Goal: Task Accomplishment & Management: Use online tool/utility

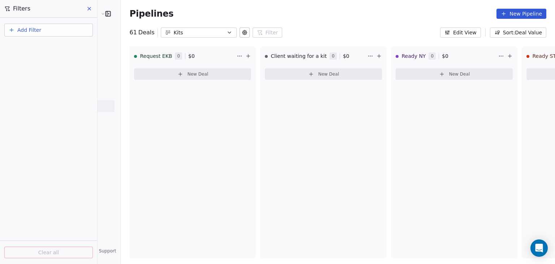
scroll to position [162, 0]
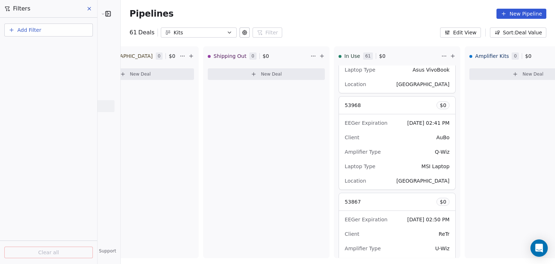
click at [226, 33] on icon "button" at bounding box center [229, 33] width 6 height 6
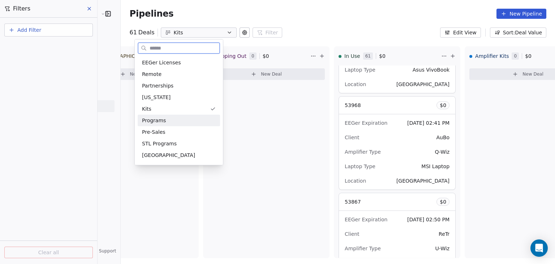
click at [157, 120] on span "Programs" at bounding box center [154, 121] width 24 height 8
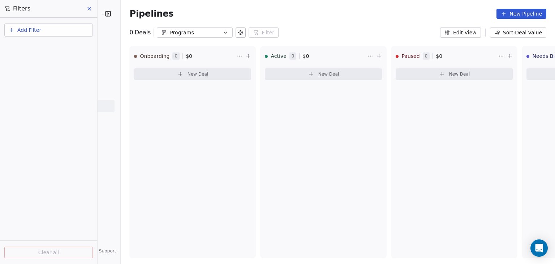
click at [235, 31] on button at bounding box center [240, 32] width 10 height 10
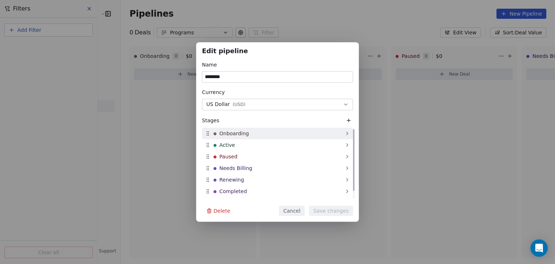
click at [344, 132] on icon at bounding box center [347, 133] width 6 height 6
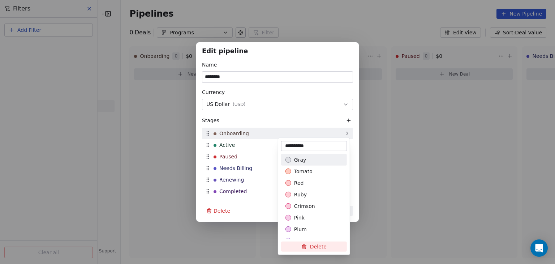
click at [344, 132] on div "Edit pipeline Name ******** Currency US Dollar ( USD ) Stages Onboarding Active…" at bounding box center [277, 131] width 555 height 179
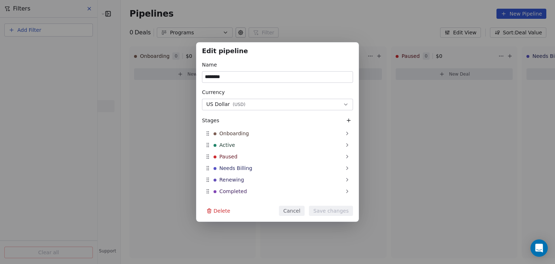
click at [287, 5] on div "Edit pipeline Name ******** Currency US Dollar ( USD ) Stages Onboarding Active…" at bounding box center [277, 132] width 555 height 264
click at [225, 8] on div "Edit pipeline Name ******** Currency US Dollar ( USD ) Stages Onboarding Active…" at bounding box center [277, 132] width 555 height 264
click at [292, 210] on button "Cancel" at bounding box center [292, 210] width 26 height 10
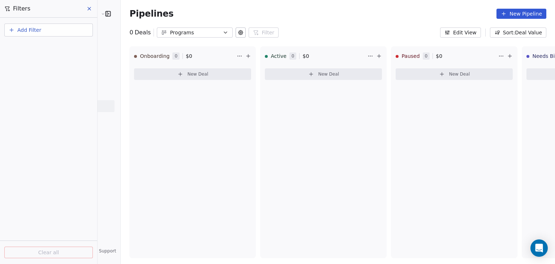
click at [88, 10] on icon at bounding box center [89, 8] width 3 height 3
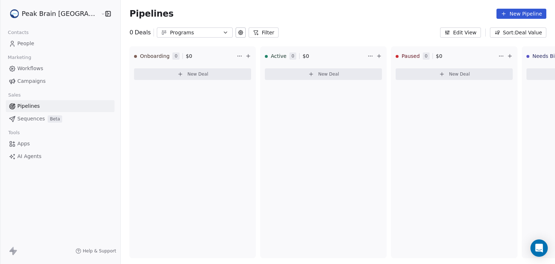
click at [27, 117] on span "Sequences" at bounding box center [30, 119] width 27 height 8
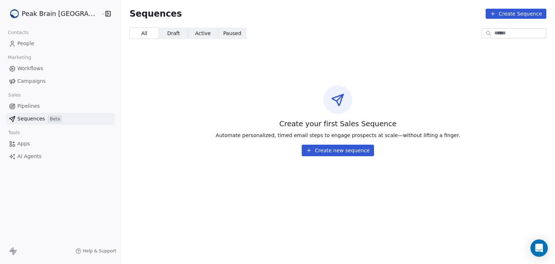
click at [25, 142] on span "Apps" at bounding box center [23, 144] width 13 height 8
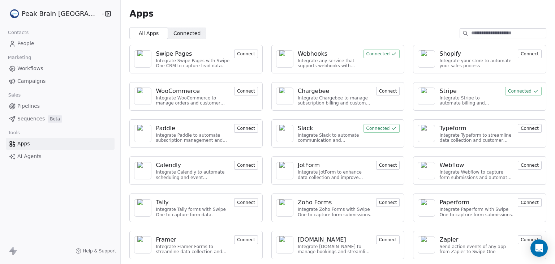
click at [30, 105] on span "Pipelines" at bounding box center [28, 106] width 22 height 8
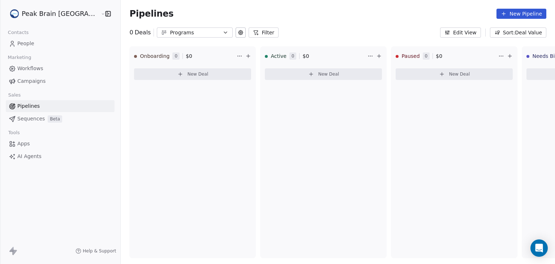
click at [222, 32] on icon "button" at bounding box center [225, 33] width 6 height 6
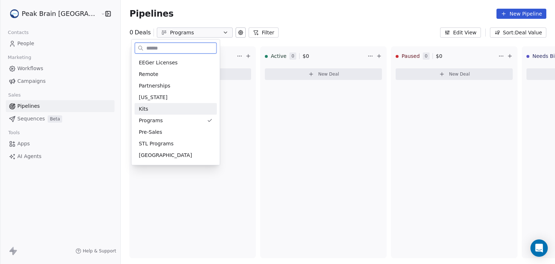
click at [151, 109] on div "Kits" at bounding box center [176, 109] width 74 height 8
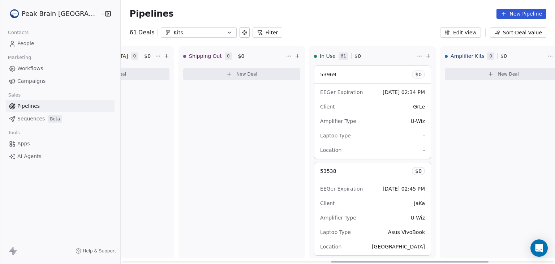
scroll to position [0, 609]
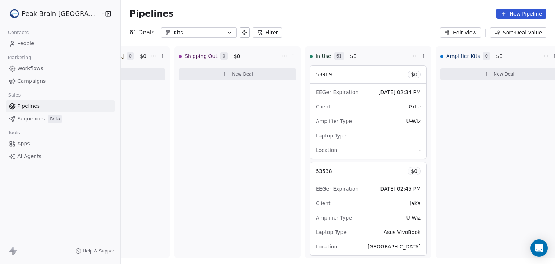
click at [177, 34] on div "Kits" at bounding box center [199, 33] width 50 height 8
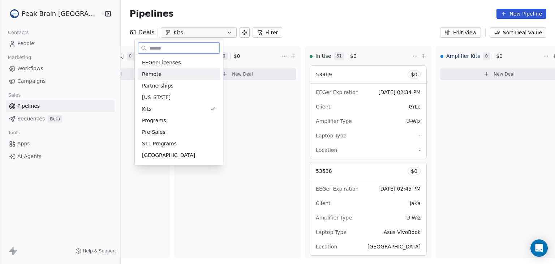
click at [146, 74] on span "Remote" at bounding box center [151, 74] width 19 height 8
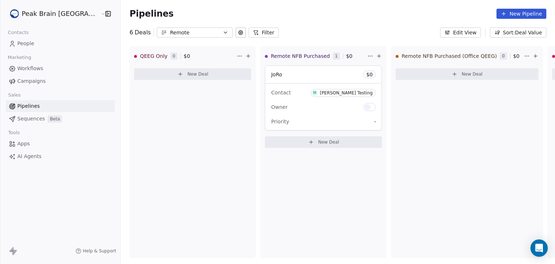
click at [238, 33] on icon at bounding box center [241, 33] width 6 height 6
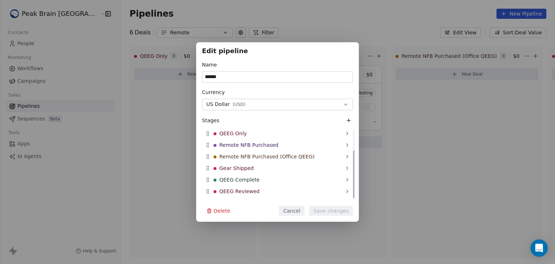
scroll to position [32, 0]
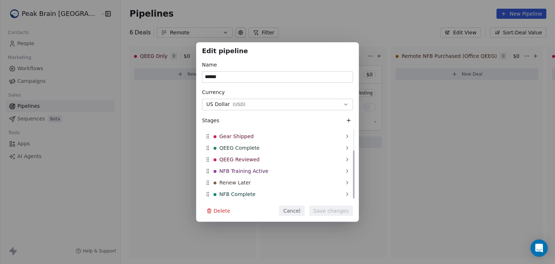
click at [354, 184] on div at bounding box center [353, 163] width 1 height 69
click at [327, 25] on div "Edit pipeline Name ****** Currency US Dollar ( USD ) Stages QEEG Only Remote NF…" at bounding box center [277, 132] width 555 height 264
click at [463, 30] on div "Edit pipeline Name ****** Currency US Dollar ( USD ) Stages QEEG Only Remote NF…" at bounding box center [277, 132] width 555 height 264
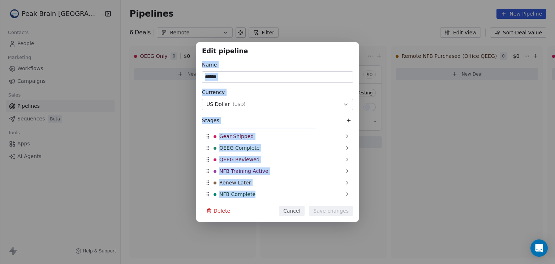
drag, startPoint x: 352, startPoint y: 16, endPoint x: 293, endPoint y: 232, distance: 223.9
click at [293, 232] on div "Edit pipeline Name ****** Currency US Dollar ( USD ) Stages QEEG Only Remote NF…" at bounding box center [277, 132] width 555 height 264
click at [295, 208] on button "Cancel" at bounding box center [292, 210] width 26 height 10
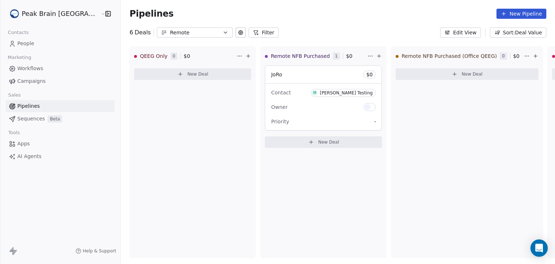
click at [460, 32] on button "Edit View" at bounding box center [460, 32] width 41 height 10
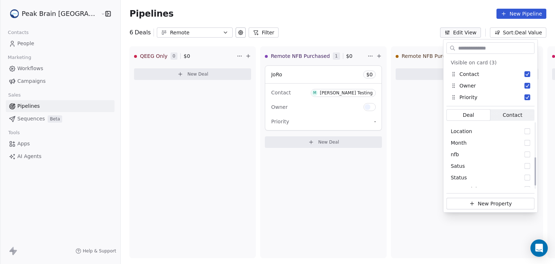
scroll to position [87, 0]
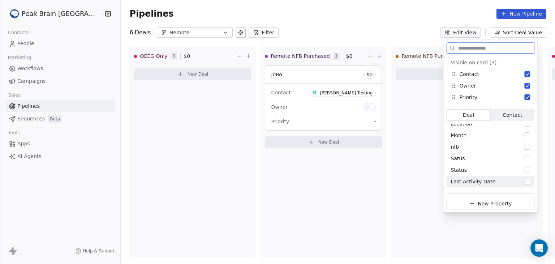
click at [482, 204] on button "New Property" at bounding box center [490, 203] width 88 height 12
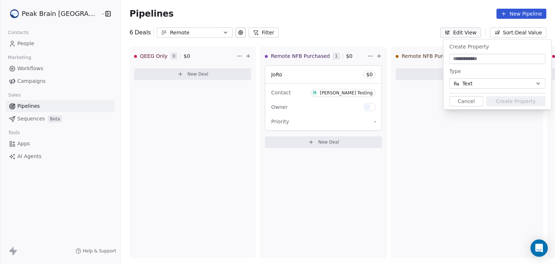
click at [537, 84] on icon "button" at bounding box center [538, 84] width 6 height 6
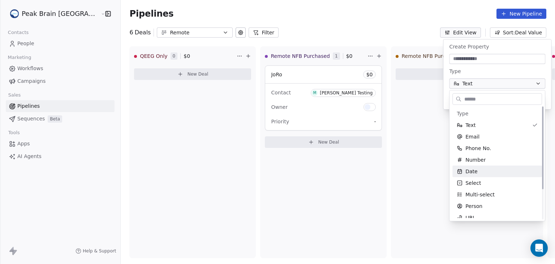
scroll to position [0, 0]
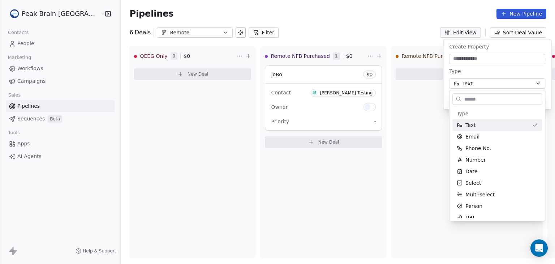
click at [417, 22] on html "Peak Brain [GEOGRAPHIC_DATA] Contacts People Marketing Workflows Campaigns Sale…" at bounding box center [277, 132] width 555 height 264
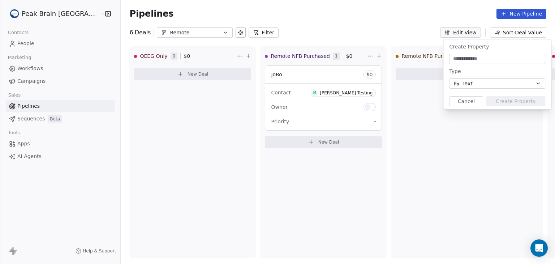
click at [460, 103] on button "Cancel" at bounding box center [466, 101] width 34 height 10
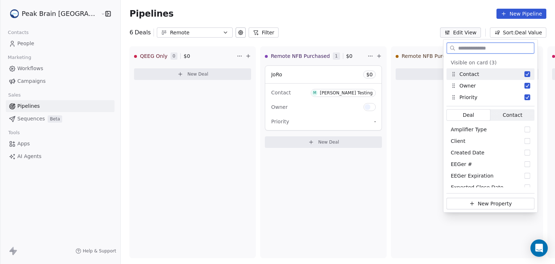
click at [503, 114] on span "Contact" at bounding box center [511, 115] width 19 height 8
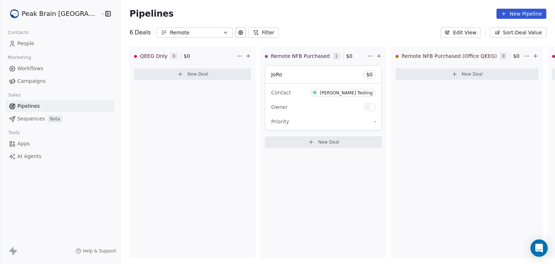
click at [422, 21] on div "Pipelines New Pipeline" at bounding box center [338, 13] width 434 height 27
click at [336, 91] on div "[PERSON_NAME] Testing" at bounding box center [346, 92] width 53 height 5
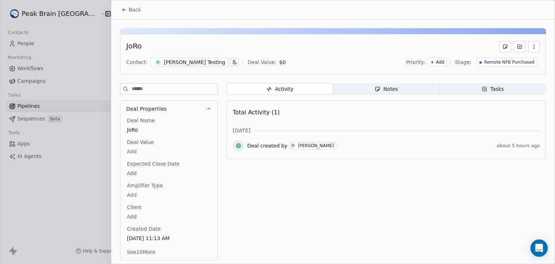
click at [183, 62] on div "[PERSON_NAME] Testing" at bounding box center [194, 61] width 61 height 7
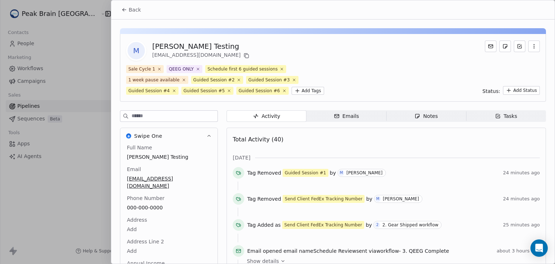
click at [128, 8] on button "Back" at bounding box center [131, 9] width 28 height 13
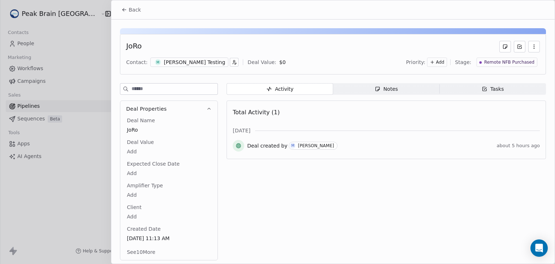
click at [128, 8] on button "Back" at bounding box center [131, 9] width 28 height 13
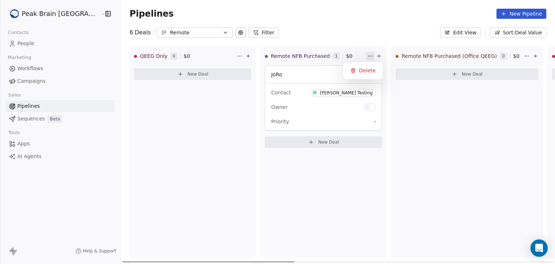
click at [344, 55] on html "Peak Brain [GEOGRAPHIC_DATA] Contacts People Marketing Workflows Campaigns Sale…" at bounding box center [277, 132] width 555 height 264
click at [355, 39] on html "Peak Brain [GEOGRAPHIC_DATA] Contacts People Marketing Workflows Campaigns Sale…" at bounding box center [277, 132] width 555 height 264
click at [238, 31] on icon at bounding box center [241, 33] width 6 height 6
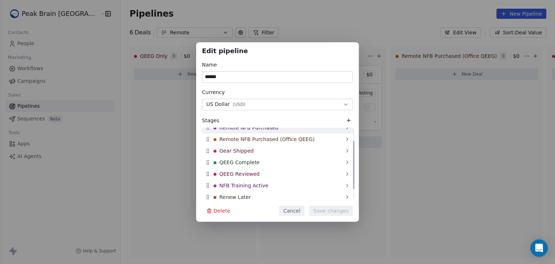
scroll to position [32, 0]
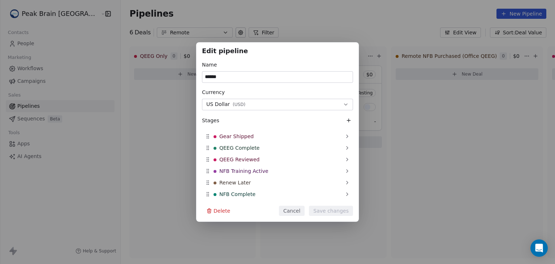
click at [395, 26] on div "Edit pipeline Name ****** Currency US Dollar ( USD ) Stages QEEG Only Remote NF…" at bounding box center [277, 132] width 555 height 264
click at [291, 211] on button "Cancel" at bounding box center [292, 210] width 26 height 10
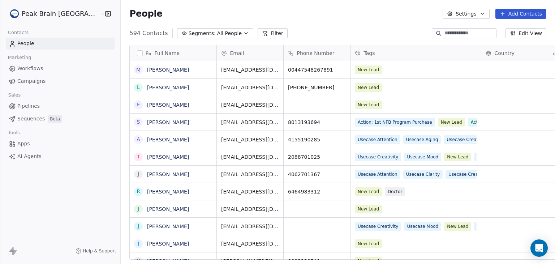
scroll to position [226, 451]
click at [520, 13] on button "Add Contacts" at bounding box center [520, 14] width 51 height 10
click at [512, 29] on span "Create new contact" at bounding box center [523, 30] width 49 height 8
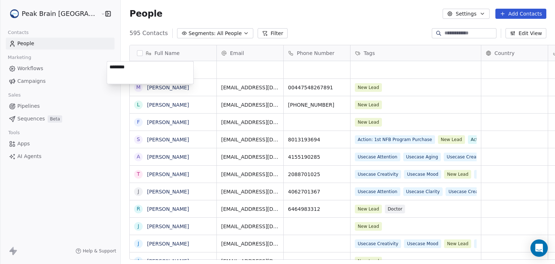
type textarea "*********"
click at [215, 71] on html "Peak Brain USA Contacts People Marketing Workflows Campaigns Sales Pipelines Se…" at bounding box center [277, 132] width 555 height 264
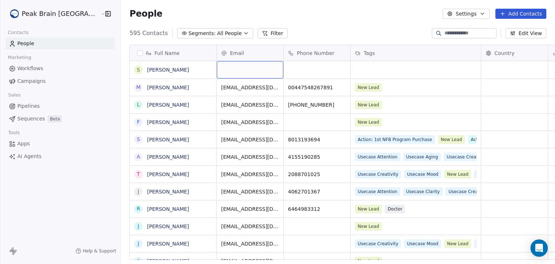
click at [217, 71] on div "grid" at bounding box center [250, 69] width 66 height 17
click at [204, 71] on input "email" at bounding box center [227, 70] width 64 height 14
click at [208, 73] on input "email" at bounding box center [227, 70] width 64 height 14
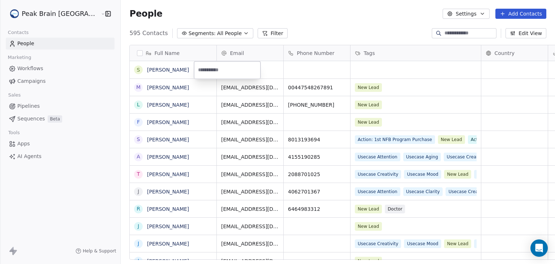
click at [208, 73] on input "email" at bounding box center [227, 70] width 64 height 14
type input "**********"
click at [36, 66] on span "Workflows" at bounding box center [30, 69] width 26 height 8
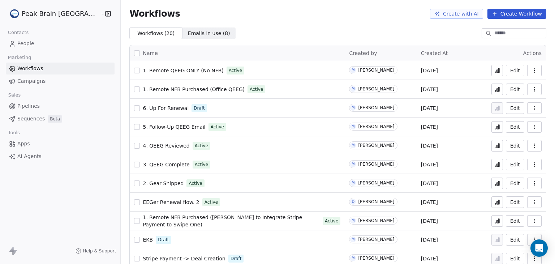
click at [515, 12] on button "Create Workflow" at bounding box center [516, 14] width 59 height 10
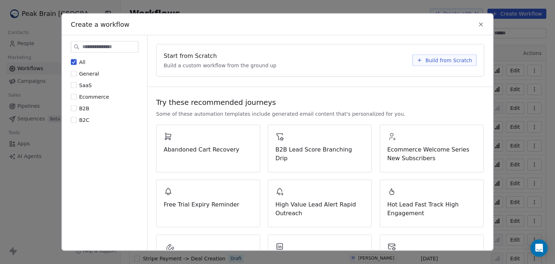
click at [431, 48] on div "Start from Scratch Build a custom workflow from the ground up Build from Scratch" at bounding box center [319, 60] width 327 height 32
click at [416, 47] on div "Start from Scratch Build a custom workflow from the ground up Build from Scratch" at bounding box center [319, 60] width 327 height 32
click at [438, 46] on div "Start from Scratch Build a custom workflow from the ground up Build from Scratch" at bounding box center [319, 60] width 327 height 32
drag, startPoint x: 446, startPoint y: 44, endPoint x: 426, endPoint y: 60, distance: 25.9
click at [426, 60] on div "Start from Scratch Build a custom workflow from the ground up Build from Scratch" at bounding box center [319, 60] width 327 height 32
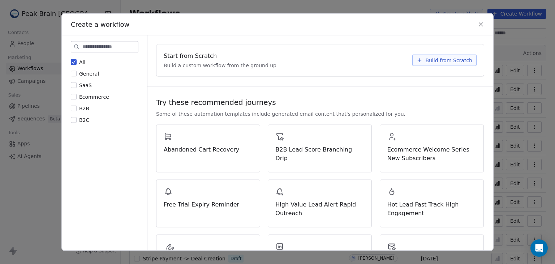
click at [426, 60] on span "Build from Scratch" at bounding box center [448, 60] width 47 height 7
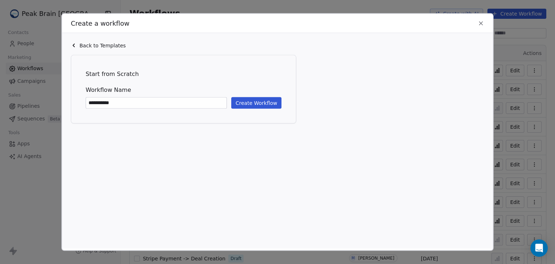
type input "**********"
click at [258, 105] on button "Create Workflow" at bounding box center [256, 103] width 50 height 12
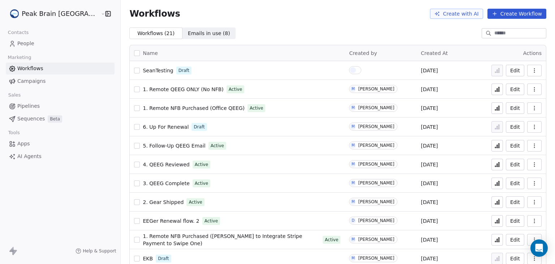
click at [531, 71] on icon "button" at bounding box center [534, 71] width 6 height 6
click at [188, 68] on div "SeanTesting Draft" at bounding box center [237, 70] width 206 height 10
click at [143, 69] on span "SeanTesting" at bounding box center [158, 71] width 30 height 6
